Goal: Information Seeking & Learning: Learn about a topic

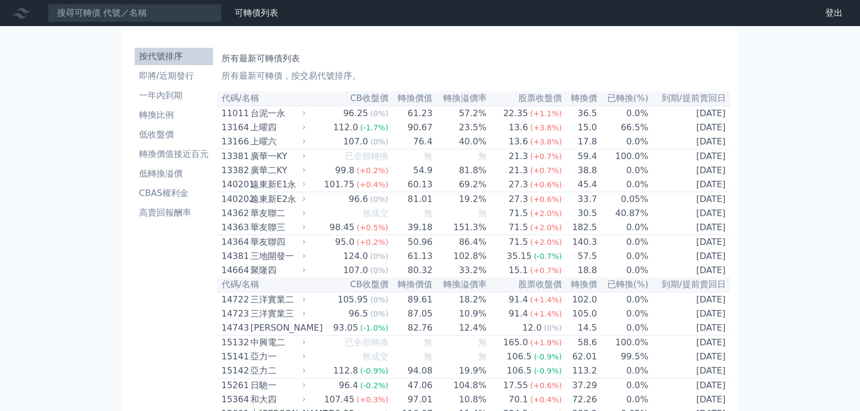
click at [0, 0] on div at bounding box center [0, 0] width 0 height 0
click at [150, 89] on li "一年內到期" at bounding box center [174, 95] width 78 height 13
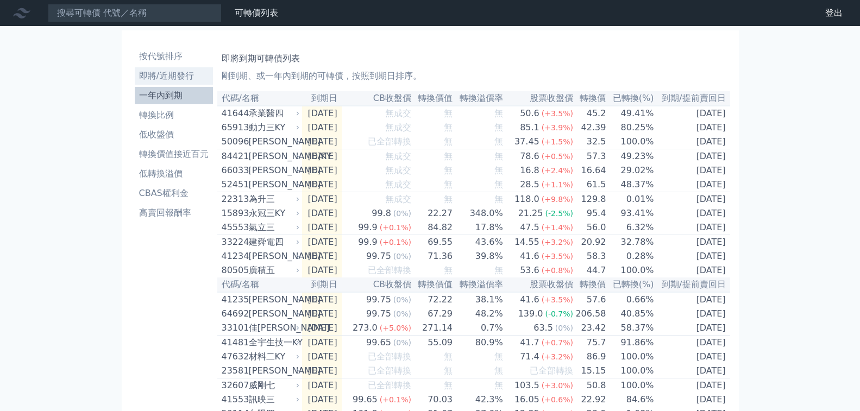
click at [140, 69] on li "即將/近期發行" at bounding box center [174, 75] width 78 height 13
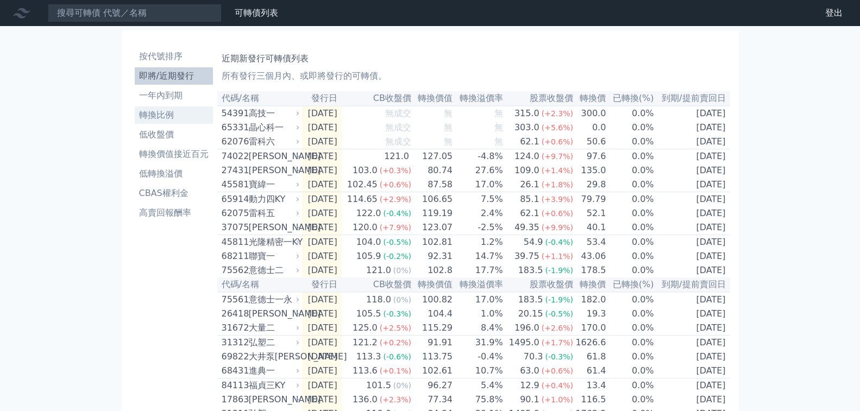
click at [135, 109] on li "轉換比例" at bounding box center [174, 115] width 78 height 13
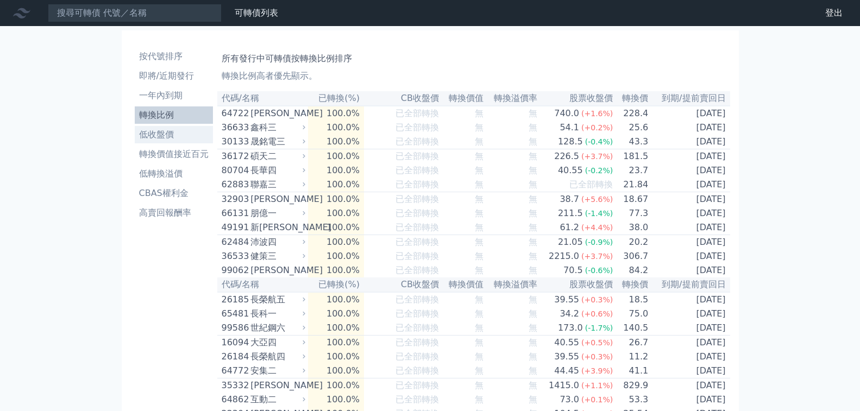
click at [189, 128] on li "低收盤價" at bounding box center [174, 134] width 78 height 13
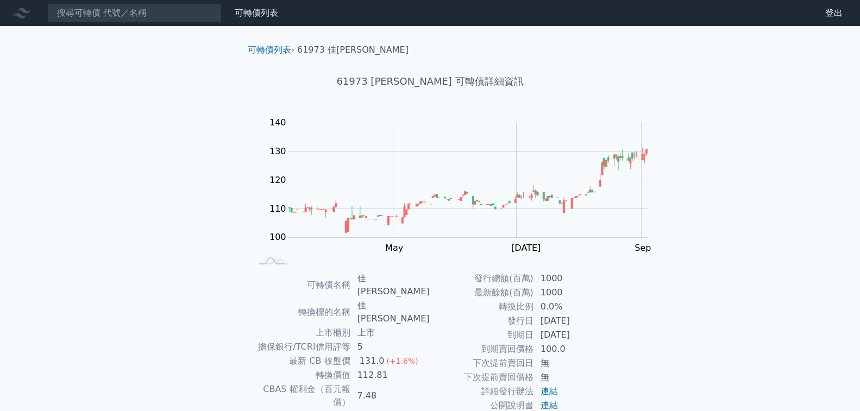
click at [387, 355] on div "131.0" at bounding box center [371, 361] width 29 height 13
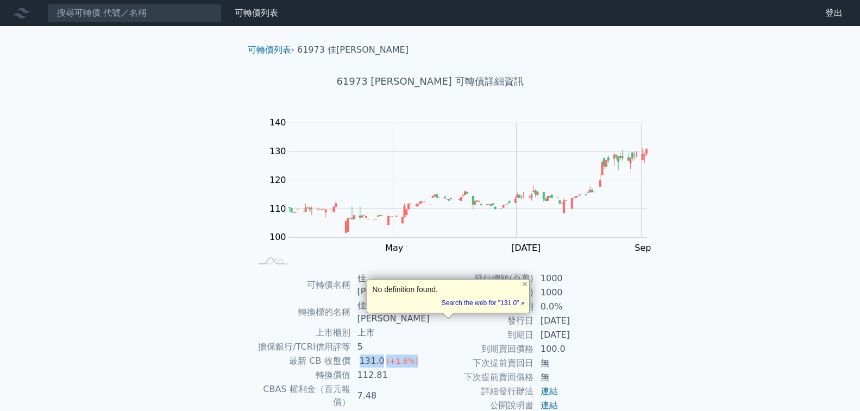
click at [387, 355] on div "131.0" at bounding box center [371, 361] width 29 height 13
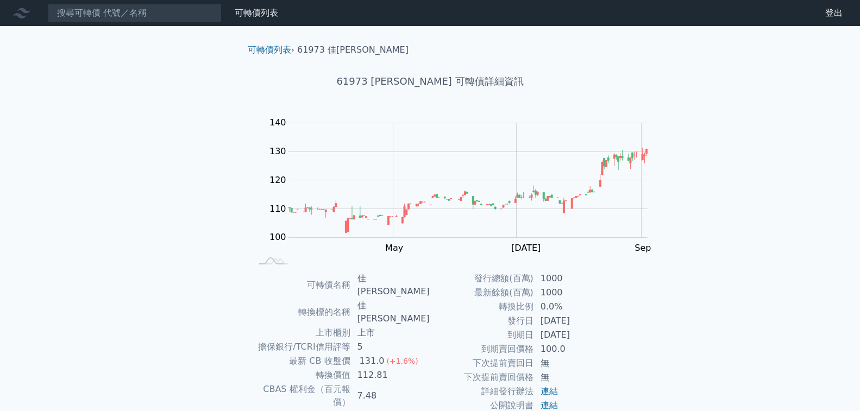
click at [351, 368] on td "轉換價值" at bounding box center [301, 375] width 99 height 14
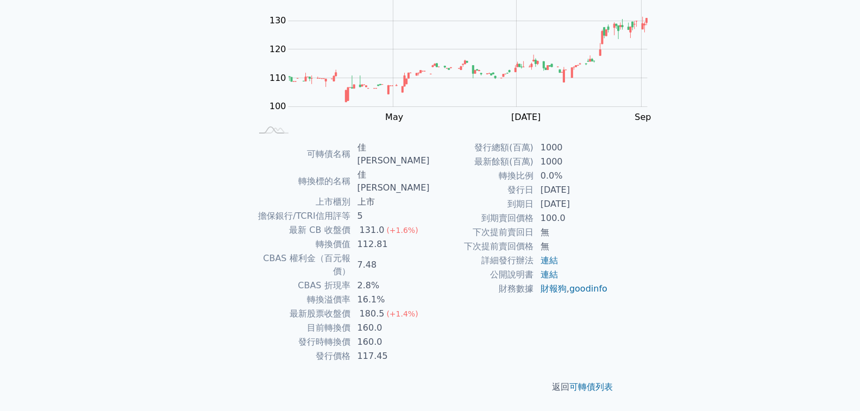
scroll to position [200, 0]
